Goal: Task Accomplishment & Management: Use online tool/utility

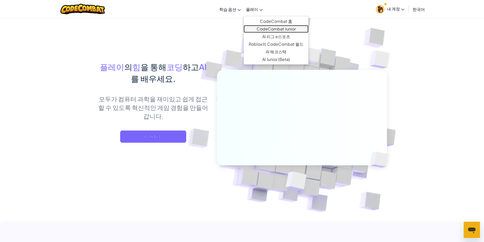
click at [272, 29] on link "CodeCombat Junior" at bounding box center [276, 29] width 65 height 8
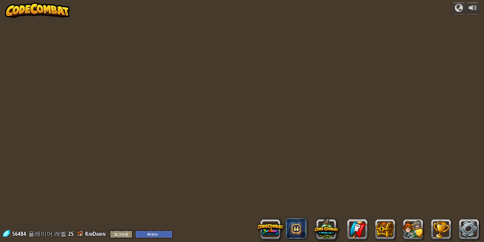
select select "ko"
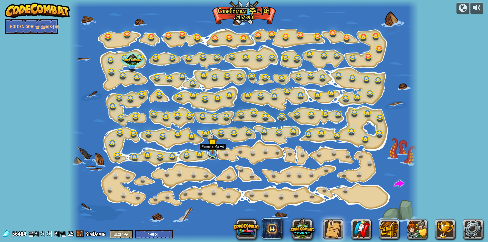
click at [215, 154] on link at bounding box center [212, 153] width 10 height 10
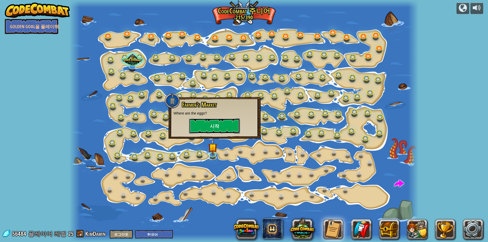
click at [219, 120] on button "시작" at bounding box center [214, 125] width 51 height 15
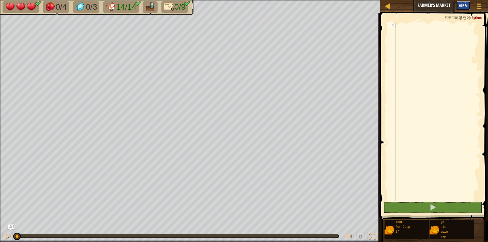
drag, startPoint x: 469, startPoint y: 5, endPoint x: 467, endPoint y: 7, distance: 3.5
click at [469, 5] on button "Ask AI" at bounding box center [464, 5] width 14 height 9
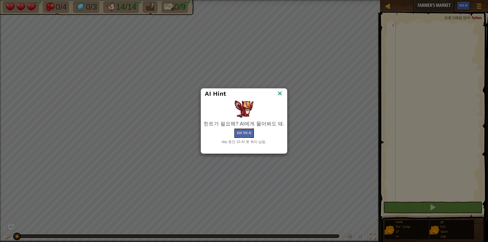
click at [277, 94] on img at bounding box center [280, 94] width 7 height 8
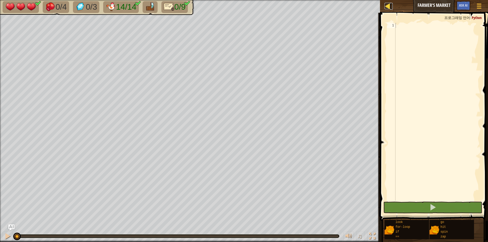
click at [392, 6] on link "맵" at bounding box center [391, 6] width 3 height 7
select select "ko"
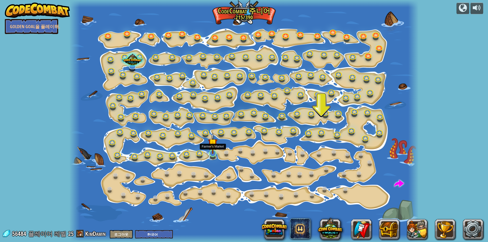
click at [211, 153] on img at bounding box center [212, 143] width 9 height 21
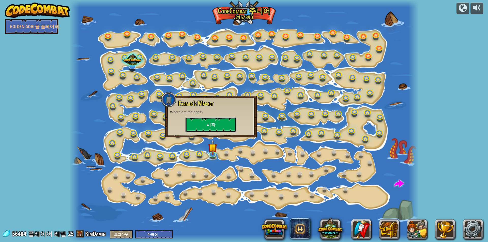
click at [214, 127] on button "시작" at bounding box center [211, 124] width 51 height 15
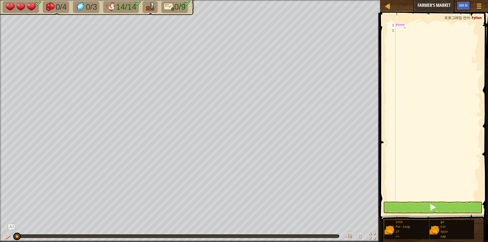
scroll to position [2, 0]
type textarea "fff"
click at [403, 25] on div "fff" at bounding box center [438, 117] width 86 height 188
type textarea "f"
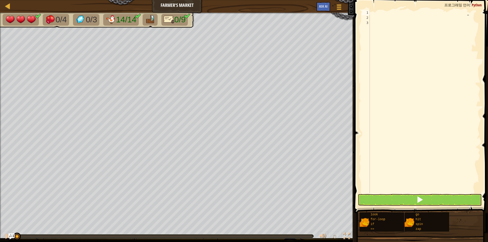
click at [373, 12] on div at bounding box center [425, 106] width 112 height 193
click at [370, 13] on div at bounding box center [425, 106] width 112 height 193
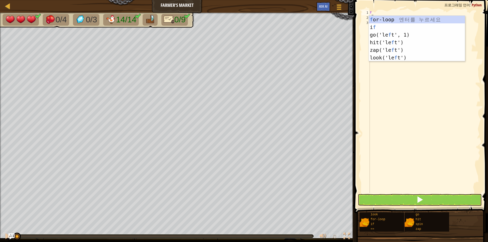
scroll to position [2, 0]
click at [386, 20] on div "f or-loop 엔 터 를 누 르 세 요 i f 엔 터 를 누 르 세 요 go('le f t', 1) 엔 터 를 누 르 세 요 hit('le…" at bounding box center [417, 46] width 96 height 61
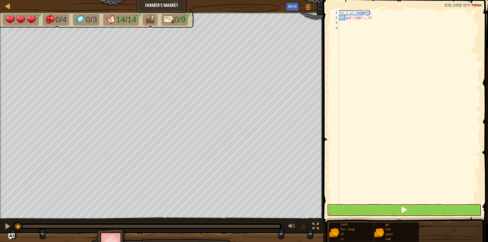
scroll to position [2, 2]
click at [319, 226] on button at bounding box center [316, 227] width 10 height 10
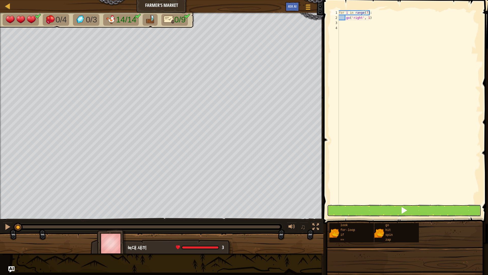
click at [351, 213] on button at bounding box center [404, 210] width 154 height 12
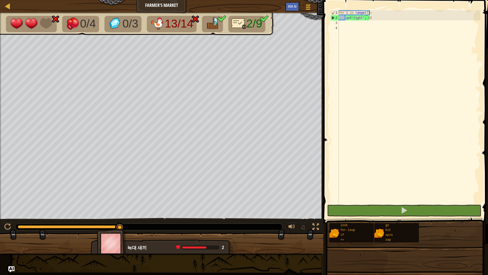
click at [371, 18] on div "for i in range ( 7 ) : go ( 'right' , 1 )" at bounding box center [409, 111] width 143 height 203
click at [369, 16] on div "for i in range ( 7 ) : go ( 'right' , 1 )" at bounding box center [409, 111] width 143 height 203
click at [370, 16] on div "for i in range ( 7 ) : go ( 'right' , 1 )" at bounding box center [409, 111] width 143 height 203
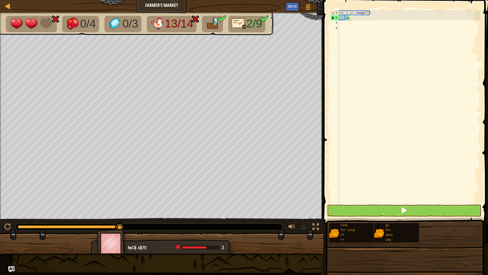
type textarea "g"
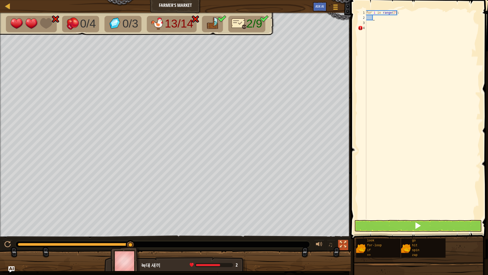
click at [340, 242] on div at bounding box center [343, 244] width 7 height 7
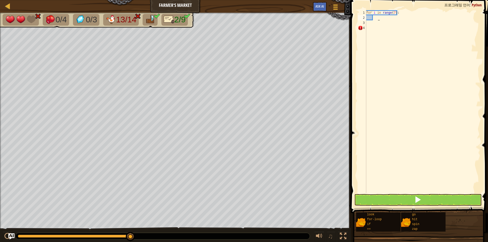
click at [378, 20] on div "for i in range ( 7 ) :" at bounding box center [422, 106] width 115 height 193
click at [372, 18] on div "for i in range ( 7 ) :" at bounding box center [422, 106] width 115 height 193
type textarea "g"
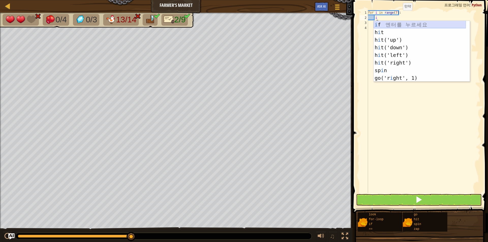
click at [422, 24] on div "i f 엔 터 를 누 르 세 요 h i t 엔 터 를 누 르 세 요 h i t('up') 엔 터 를 누 르 세 요 h i t('down') 엔…" at bounding box center [420, 59] width 92 height 76
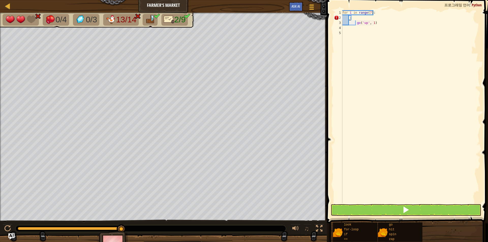
type textarea ":"
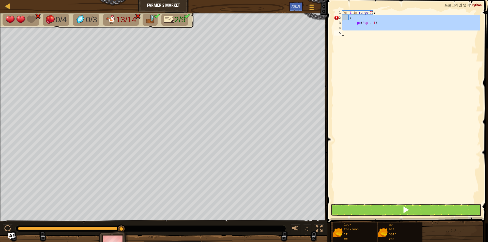
drag, startPoint x: 349, startPoint y: 18, endPoint x: 374, endPoint y: 32, distance: 28.6
click at [374, 32] on div "for i in range ( 7 ) : : go ( 'up' , 1 )" at bounding box center [410, 111] width 139 height 203
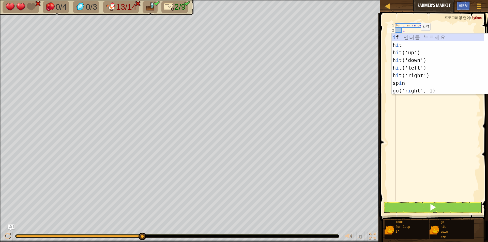
click at [397, 38] on div "i f 엔 터 를 누 르 세 요 h i t 엔 터 를 누 르 세 요 h i t('up') 엔 터 를 누 르 세 요 h i t('down') 엔…" at bounding box center [438, 72] width 92 height 76
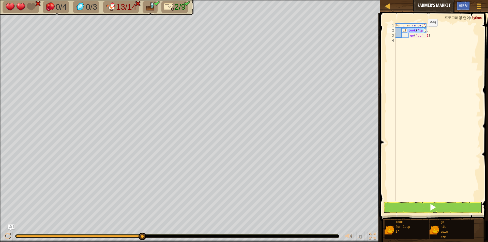
click at [424, 32] on div "for i in range ( 7 ) : if look ( 'up' ) : go ( 'up' , 1 )" at bounding box center [438, 112] width 86 height 178
click at [424, 32] on div "for i in range ( 7 ) : if look ( 'up' ) : go ( 'up' , 1 )" at bounding box center [438, 117] width 86 height 188
click at [424, 31] on div "for i in range ( 7 ) : if look ( 'up' ) : go ( 'up' , 1 )" at bounding box center [438, 117] width 86 height 188
click at [424, 30] on div "for i in range ( 7 ) : if look ( 'up' ) : go ( 'up' , 1 )" at bounding box center [438, 117] width 86 height 188
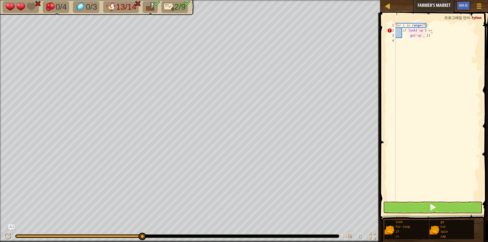
click at [431, 30] on div "for i in range ( 7 ) : if look ( 'up' ) == go ( 'up' , 1 )" at bounding box center [438, 117] width 86 height 188
click at [429, 31] on div "for i in range ( 7 ) : if look ( 'up' ) == go ( 'up' , 1 )" at bounding box center [438, 117] width 86 height 188
click at [431, 31] on div "for i in range ( 7 ) : if look ( 'up' ) != go ( 'up' , 1 )" at bounding box center [438, 117] width 86 height 188
click at [430, 31] on div "for i in range ( 7 ) : if look ( 'up' ) != go ( 'up' , 1 )" at bounding box center [438, 117] width 86 height 188
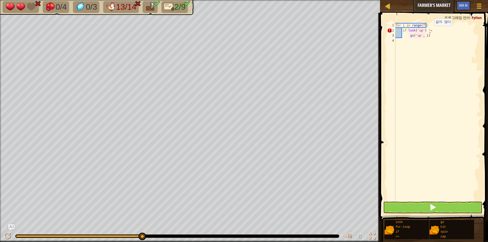
paste textarea "'chicken'"
click at [429, 29] on div "for i in range ( 7 ) : if look ( 'up' ) != 'chicken' go ( 'up' , 1 )" at bounding box center [438, 117] width 86 height 188
click at [429, 30] on div "for i in range ( 7 ) : if look ( 'up' ) != chicken ' go ( 'up' , 1 )" at bounding box center [438, 117] width 86 height 188
click at [431, 30] on div "for i in range ( 7 ) : if look ( 'up' ) != chicken ' go ( 'up' , 1 )" at bounding box center [438, 117] width 86 height 188
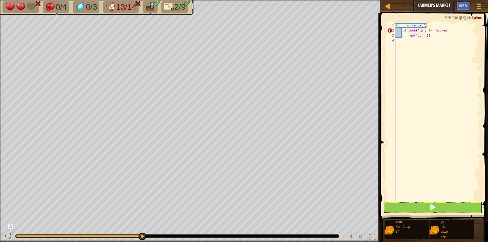
click at [444, 31] on div "for i in range ( 7 ) : if look ( 'up' ) != 'hicken' go ( 'up' , 1 )" at bounding box center [438, 117] width 86 height 188
click at [433, 35] on div "for i in range ( 7 ) : if look ( 'up' ) != 'hicken' : go ( 'up' , 1 )" at bounding box center [438, 117] width 86 height 188
type textarea "g"
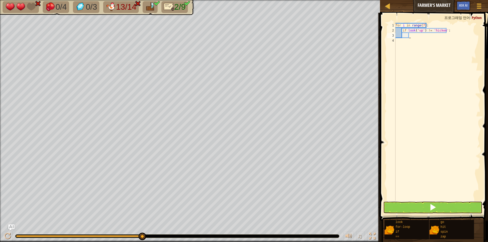
scroll to position [2, 1]
type textarea "z"
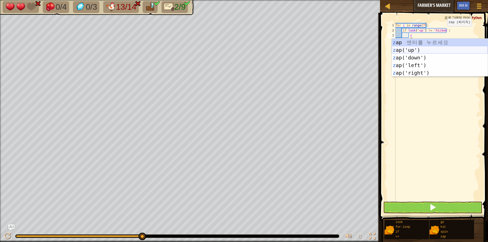
click at [414, 49] on div "z ap 엔 터 를 누 르 세 요 z ap('up') 엔 터 를 누 르 세 요 z ap('down') 엔 터 를 누 르 세 요 z ap('le…" at bounding box center [440, 65] width 96 height 53
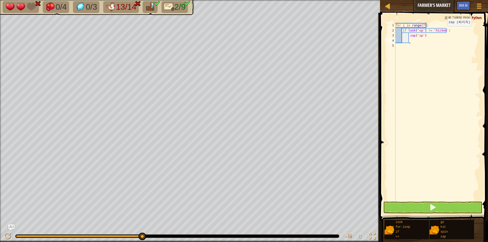
scroll to position [2, 1]
drag, startPoint x: 488, startPoint y: 56, endPoint x: 382, endPoint y: 31, distance: 109.2
click at [382, 30] on span at bounding box center [435, 109] width 112 height 223
click at [404, 207] on button at bounding box center [432, 208] width 99 height 12
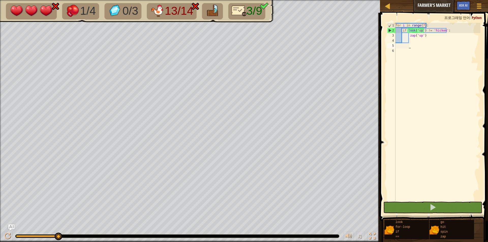
click at [396, 44] on div "for i in range ( 7 ) : if look ( 'up' ) != 'hicken' : zap ( 'up' )" at bounding box center [438, 117] width 86 height 188
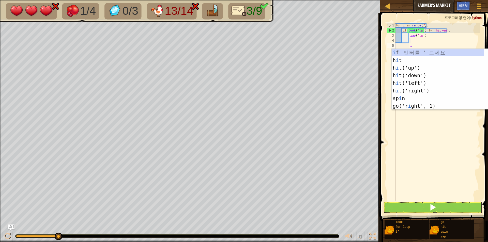
scroll to position [2, 1]
click at [415, 51] on div "i f 엔 터 를 누 르 세 요 h i t 엔 터 를 누 르 세 요 h i t('up') 엔 터 를 누 르 세 요 h i t('down') 엔…" at bounding box center [438, 87] width 92 height 76
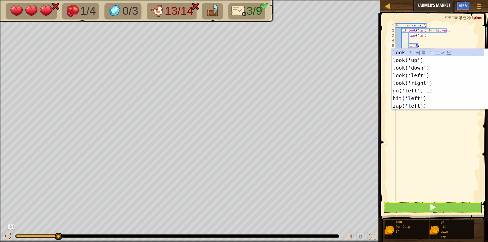
scroll to position [2, 2]
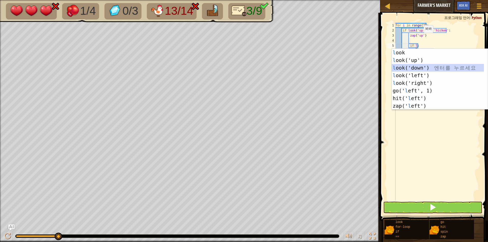
click at [419, 68] on div "l ook 엔 터 를 누 르 세 요 l ook('up') 엔 터 를 누 르 세 요 l ook('down') 엔 터 를 누 르 세 요 l ook…" at bounding box center [438, 87] width 92 height 76
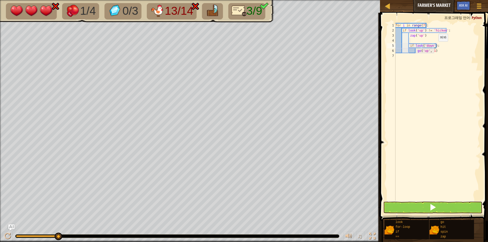
click at [434, 47] on div "for i in range ( 7 ) : if look ( 'up' ) != 'hicken' : zap ( 'up' ) if look ( 'd…" at bounding box center [438, 117] width 86 height 188
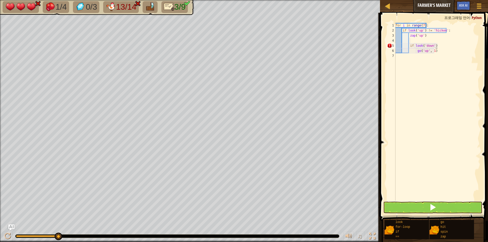
click at [437, 46] on div "for i in range ( 7 ) : if look ( 'up' ) != 'hicken' : zap ( 'up' ) if look ( 'd…" at bounding box center [438, 117] width 86 height 188
paste textarea "'chicken'"
click at [452, 46] on div "for i in range ( 7 ) : if look ( 'up' ) != 'hicken' : zap ( 'up' ) if look ( 'd…" at bounding box center [438, 117] width 86 height 188
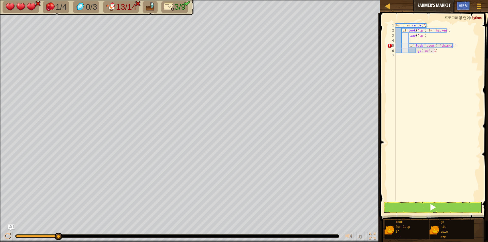
click at [437, 51] on div "for i in range ( 7 ) : if look ( 'up' ) != 'hicken' : zap ( 'up' ) if look ( 'd…" at bounding box center [438, 117] width 86 height 188
type textarea "g"
click at [433, 30] on div "for i in range ( 7 ) : if look ( 'up' ) != 'hicken' : zap ( 'up' ) if look ( 'd…" at bounding box center [438, 117] width 86 height 188
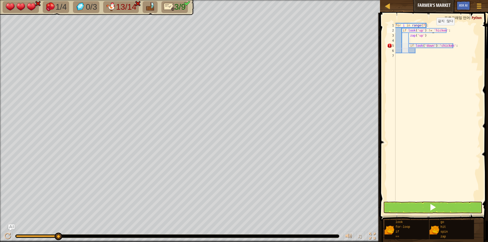
click at [432, 30] on div "for i in range ( 7 ) : if look ( 'up' ) != 'hicken' : zap ( 'up' ) if look ( 'd…" at bounding box center [438, 117] width 86 height 188
click at [443, 31] on div "for i in range ( 7 ) : if look ( 'up' ) != 'chicke' : zap ( 'up' ) if look ( 'd…" at bounding box center [438, 117] width 86 height 188
click at [443, 31] on div "for i in range ( 7 ) : if look ( 'up' ) != 'chicke : zap ( 'up' ) if look ( 'do…" at bounding box center [438, 117] width 86 height 188
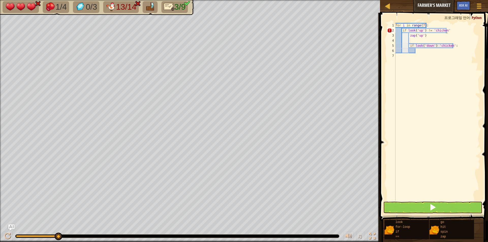
type textarea "if look('up') != 'chicken': :"
click at [418, 50] on div "for i in range ( 7 ) : if look ( 'up' ) != 'chicken' : zap ( 'up' ) if look ( '…" at bounding box center [438, 117] width 86 height 188
drag, startPoint x: 408, startPoint y: 46, endPoint x: 462, endPoint y: 61, distance: 55.5
click at [462, 61] on div "for i in range ( 7 ) : if look ( 'up' ) != 'chicken' : zap ( 'up' ) if look ( '…" at bounding box center [438, 117] width 86 height 188
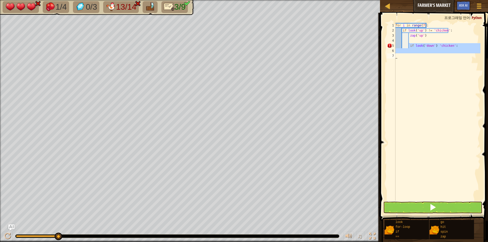
scroll to position [2, 1]
click at [396, 46] on div "for i in range ( 7 ) : if look ( 'up' ) != 'chicken' : zap ( 'up' )" at bounding box center [438, 117] width 86 height 188
click at [402, 45] on div "for i in range ( 7 ) : if look ( 'up' ) != 'chicken' : zap ( 'up' )" at bounding box center [438, 117] width 86 height 188
click at [402, 46] on div "for i in range ( 7 ) : if look ( 'up' ) != 'chicken' : zap ( 'up' )" at bounding box center [438, 117] width 86 height 188
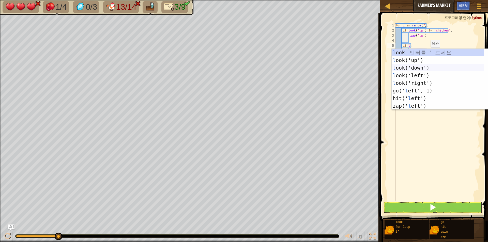
click at [439, 69] on div "l ook 엔 터 를 누 르 세 요 l ook('up') 엔 터 를 누 르 세 요 l ook('down') 엔 터 를 누 르 세 요 l ook…" at bounding box center [438, 87] width 92 height 76
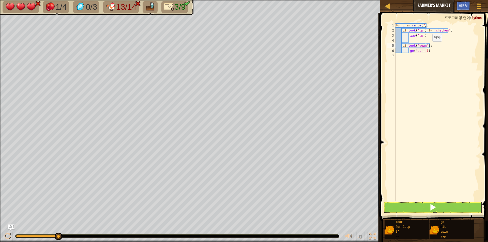
click at [428, 47] on div "for i in range ( 7 ) : if look ( 'up' ) != 'chicken' : zap ( 'up' ) if look ( '…" at bounding box center [438, 117] width 86 height 188
paste textarea "'chicken'"
click at [427, 47] on div "for i in range ( 7 ) : if look ( 'up' ) != 'chicken' : zap ( 'up' ) if look ( '…" at bounding box center [438, 117] width 86 height 188
type textarea "if look('down') 'chicken'"
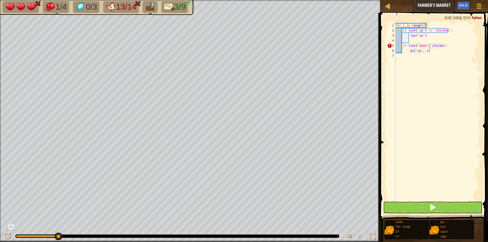
scroll to position [2, 3]
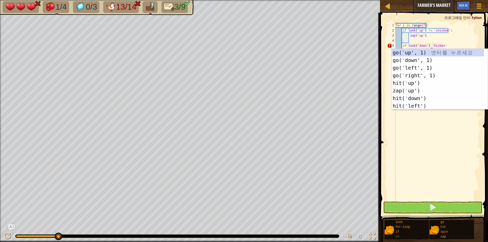
click at [426, 151] on div "for i in range ( 7 ) : if look ( 'up' ) != 'chicken' : zap ( 'up' ) if look ( '…" at bounding box center [438, 117] width 86 height 188
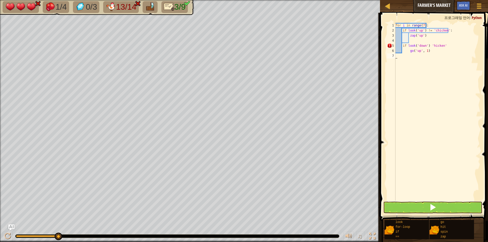
scroll to position [2, 0]
click at [428, 46] on div "for i in range ( 7 ) : if look ( 'up' ) != 'chicken' : zap ( 'up' ) if look ( '…" at bounding box center [438, 117] width 86 height 188
drag, startPoint x: 427, startPoint y: 45, endPoint x: 445, endPoint y: 46, distance: 18.1
click at [445, 46] on div "for i in range ( 7 ) : if look ( 'up' ) != 'chicken' : zap ( 'up' ) if look ( '…" at bounding box center [438, 117] width 86 height 188
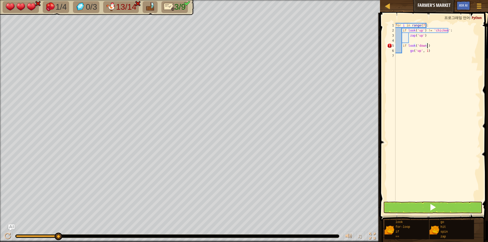
scroll to position [2, 0]
paste textarea "!= 'chicken':"
click at [430, 51] on div "for i in range ( 7 ) : if look ( 'up' ) != 'chicken' : zap ( 'up' ) if look ( '…" at bounding box center [438, 117] width 86 height 188
type textarea "g"
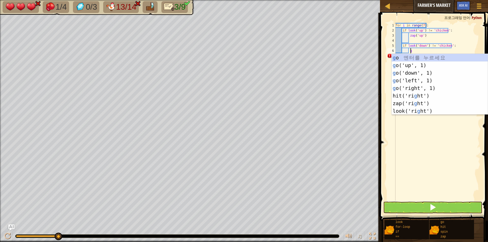
scroll to position [2, 1]
click at [419, 75] on div "g o 엔 터 를 누 르 세 요 g o('up', 1) 엔 터 를 누 르 세 요 g o('down', 1) 엔 터 를 누 르 세 요 g o('…" at bounding box center [440, 92] width 96 height 76
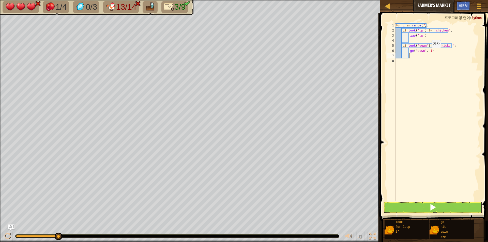
type textarea "g"
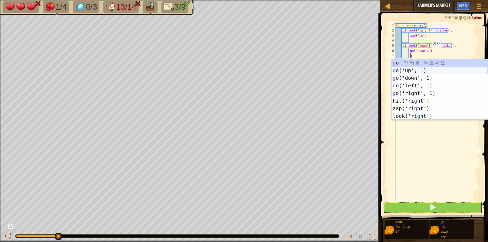
click at [419, 70] on div "g o 엔 터 를 누 르 세 요 g o('up', 1) 엔 터 를 누 르 세 요 g o('down', 1) 엔 터 를 누 르 세 요 g o('…" at bounding box center [440, 97] width 96 height 76
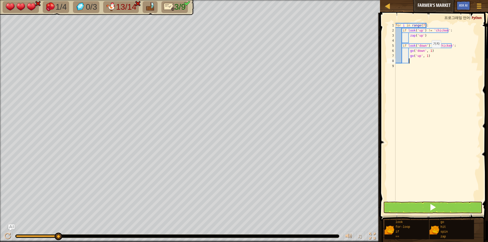
scroll to position [2, 1]
click at [395, 64] on div "9" at bounding box center [391, 66] width 8 height 5
type textarea "g"
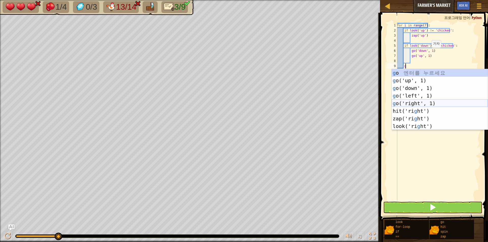
click at [428, 106] on div "g o 엔 터 를 누 르 세 요 g o('up', 1) 엔 터 를 누 르 세 요 g o('down', 1) 엔 터 를 누 르 세 요 g o('…" at bounding box center [440, 107] width 96 height 76
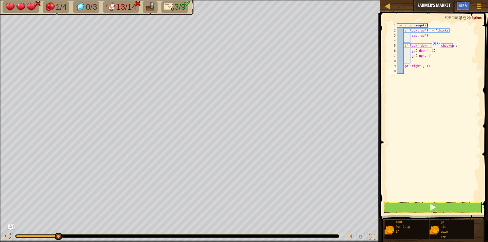
scroll to position [2, 0]
click at [407, 203] on button at bounding box center [432, 208] width 99 height 12
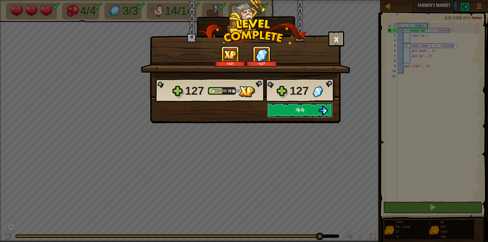
click at [294, 111] on button "계속" at bounding box center [300, 110] width 66 height 15
